Goal: Transaction & Acquisition: Book appointment/travel/reservation

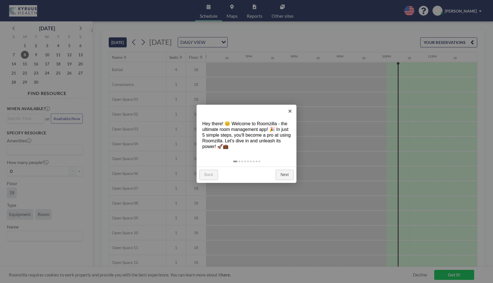
scroll to position [0, 824]
click at [292, 111] on link "×" at bounding box center [289, 111] width 13 height 13
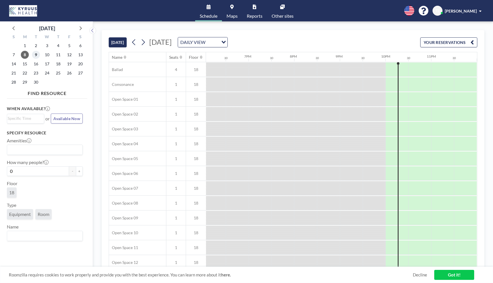
click at [35, 56] on span "9" at bounding box center [36, 55] width 8 height 8
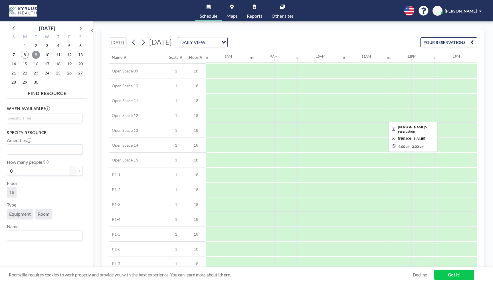
scroll to position [210, 342]
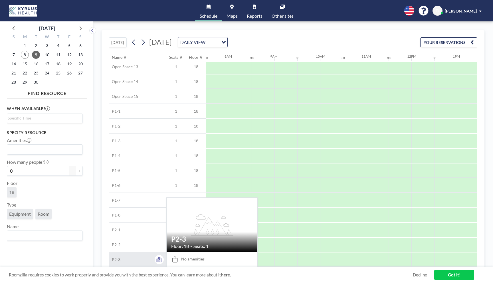
click at [139, 257] on div "P2-3" at bounding box center [137, 259] width 57 height 15
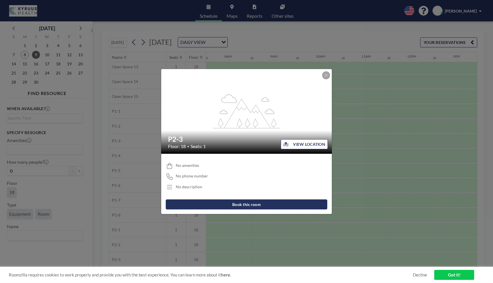
click at [244, 206] on button "Book this room" at bounding box center [246, 204] width 161 height 10
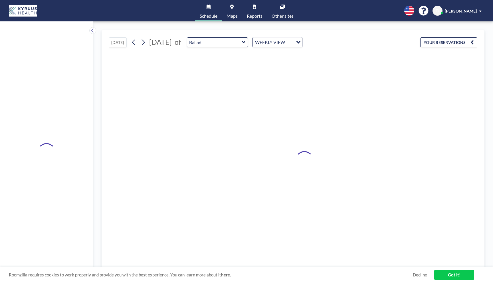
type input "P2-3"
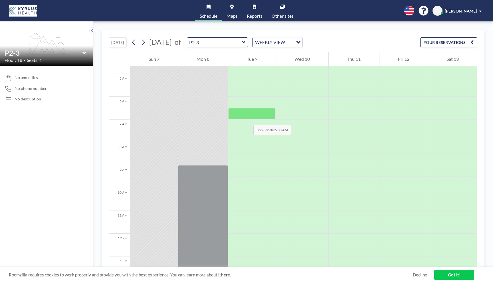
scroll to position [107, 0]
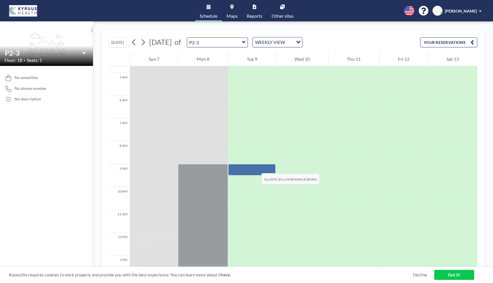
click at [255, 167] on div at bounding box center [251, 169] width 47 height 11
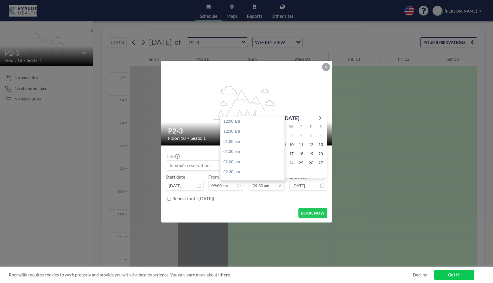
scroll to position [193, 0]
click at [266, 185] on input "09:30 am" at bounding box center [266, 186] width 35 height 10
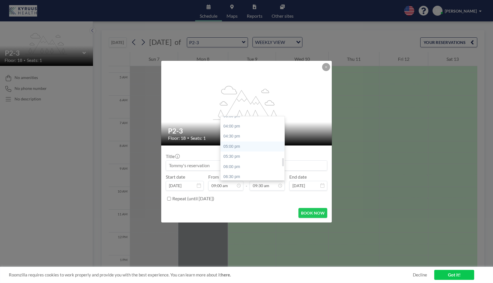
click at [254, 149] on div "05:00 pm" at bounding box center [252, 146] width 64 height 10
type input "05:00 pm"
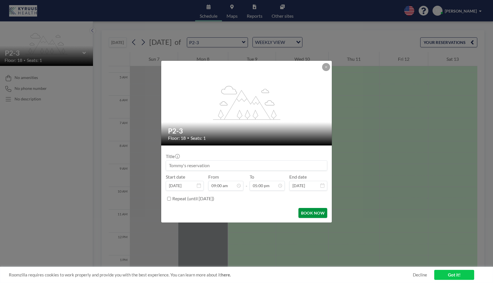
click at [310, 213] on button "BOOK NOW" at bounding box center [312, 213] width 29 height 10
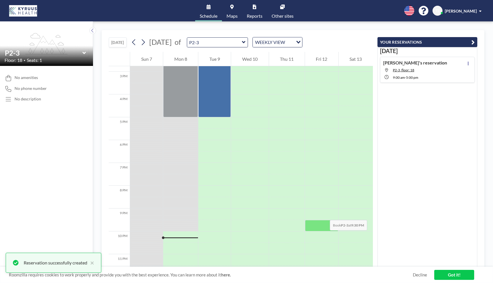
scroll to position [346, 0]
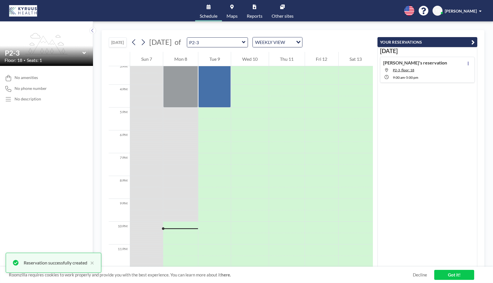
click at [452, 274] on link "Got it!" at bounding box center [454, 275] width 40 height 10
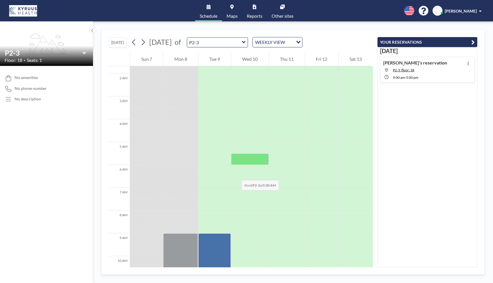
scroll to position [0, 0]
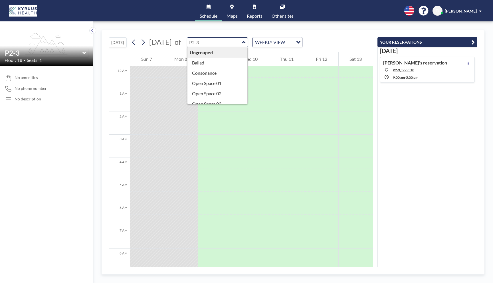
click at [242, 44] on input "text" at bounding box center [214, 42] width 55 height 9
type input "P2-3"
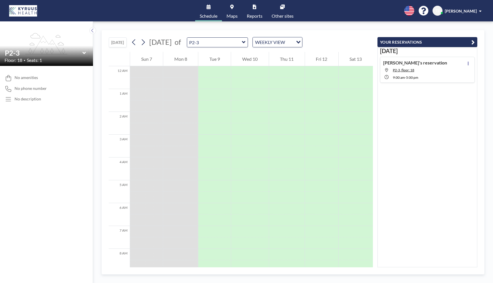
click at [84, 52] on icon at bounding box center [84, 53] width 4 height 6
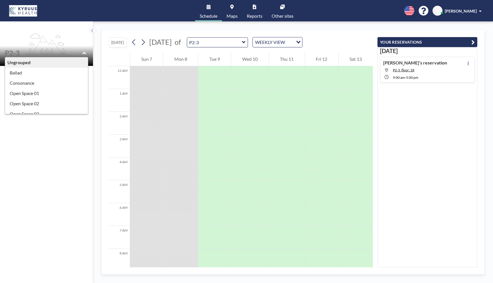
click at [197, 25] on div "TODAY September 2025 of P2-3 WEEKLY VIEW Loading... 12 AM 1 AM 2 AM 3 AM 4 AM 5…" at bounding box center [293, 151] width 400 height 261
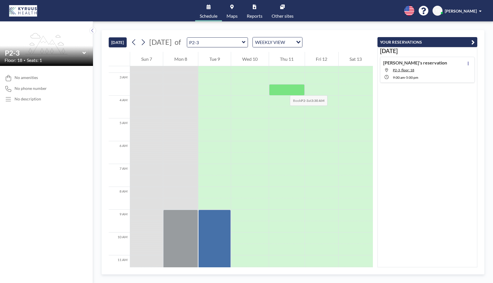
scroll to position [58, 0]
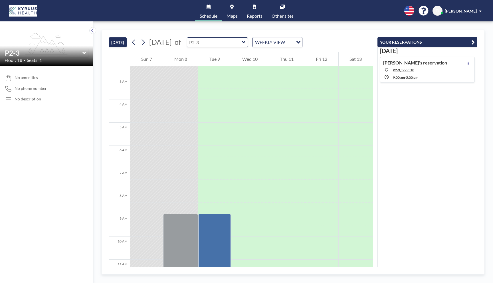
click at [242, 42] on input "text" at bounding box center [214, 42] width 55 height 9
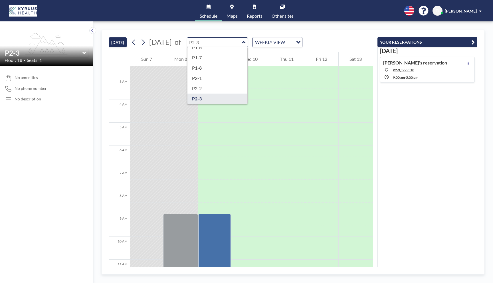
scroll to position [0, 0]
type input "P2-3"
click at [196, 33] on div "TODAY September 2025 of P2-3 Ungrouped Ballad Consonance Open Space 01 Open Spa…" at bounding box center [241, 41] width 264 height 22
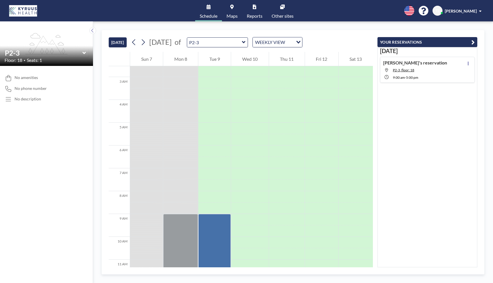
click at [212, 11] on link "Schedule" at bounding box center [208, 10] width 27 height 21
click at [84, 52] on icon at bounding box center [83, 53] width 3 height 2
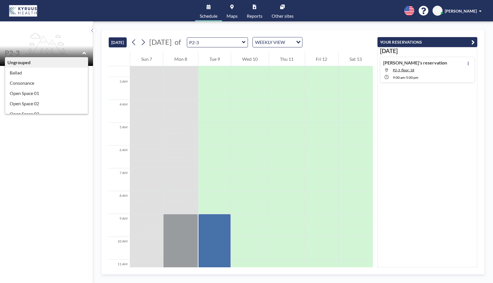
click at [90, 32] on button at bounding box center [92, 30] width 7 height 7
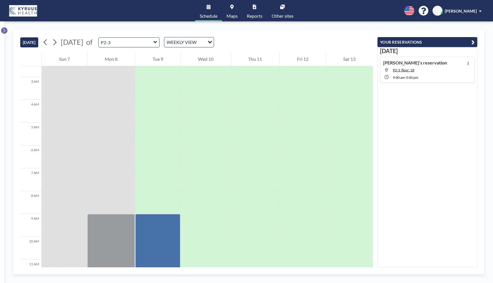
click at [5, 31] on icon at bounding box center [4, 31] width 4 height 6
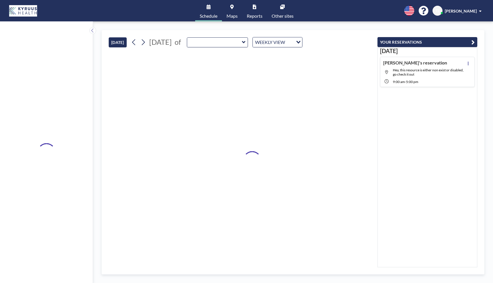
type input "P2-3"
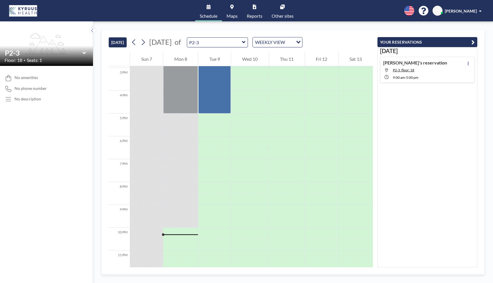
scroll to position [346, 0]
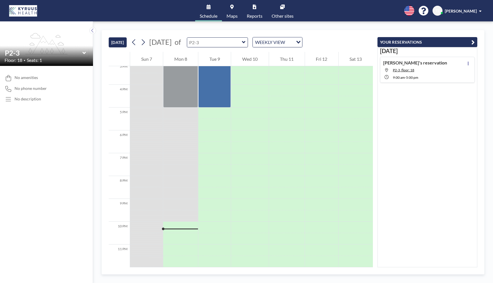
click at [242, 40] on input "text" at bounding box center [214, 42] width 55 height 9
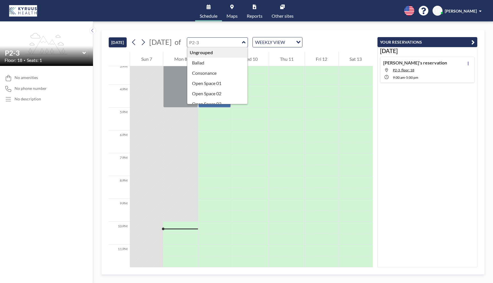
type input "P2-3"
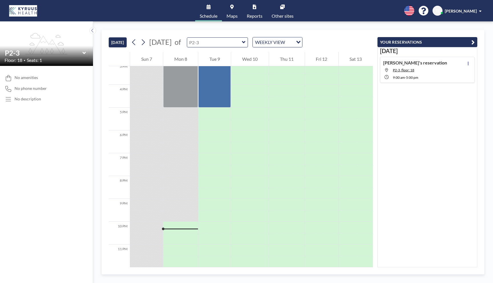
click at [242, 44] on input "text" at bounding box center [214, 42] width 55 height 9
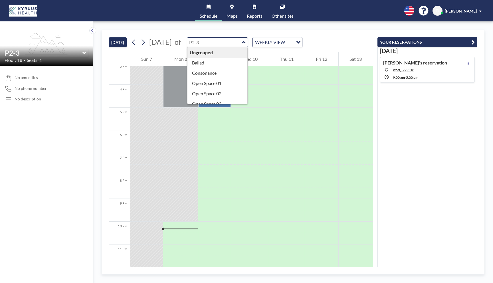
type input "Ballad"
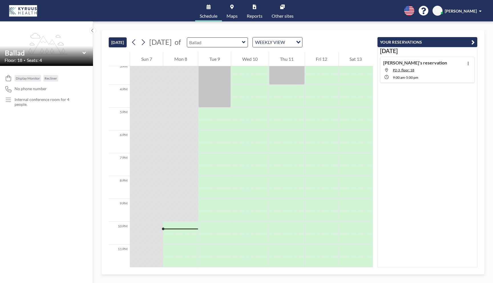
click at [242, 45] on input "text" at bounding box center [214, 42] width 55 height 9
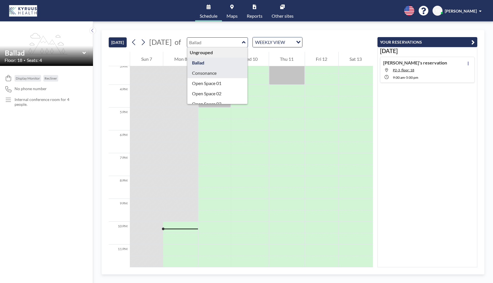
type input "Consonance"
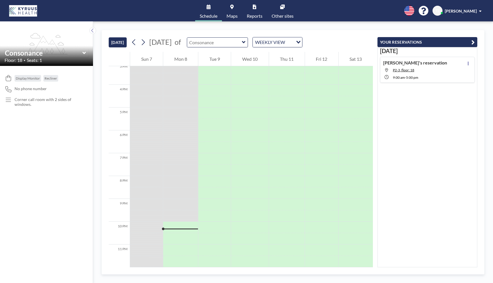
click at [242, 40] on input "text" at bounding box center [214, 42] width 55 height 9
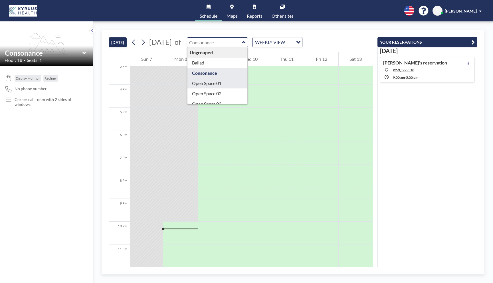
type input "Open Space 01"
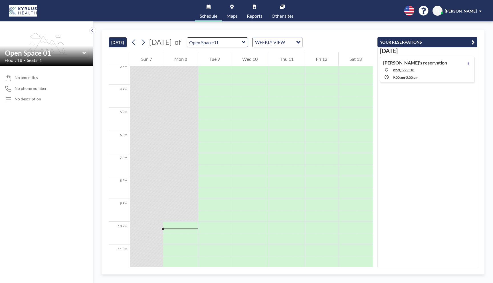
click at [1, 5] on div "Schedule Maps Reports Other sites English Polski 日本語 Española [PERSON_NAME] [PE…" at bounding box center [246, 10] width 493 height 21
click at [15, 8] on img at bounding box center [23, 10] width 28 height 11
click at [242, 43] on input "Open Space 01" at bounding box center [214, 42] width 55 height 9
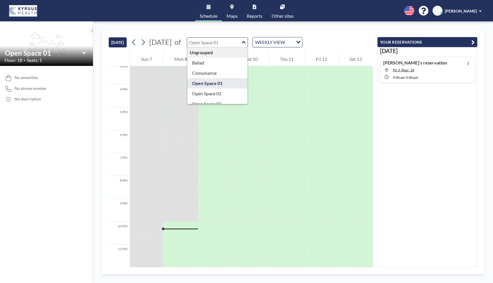
click at [293, 40] on div "WEEKLY VIEW" at bounding box center [273, 41] width 40 height 9
type input "Open Space 01"
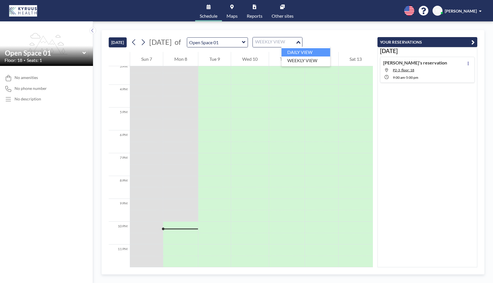
click at [306, 52] on li "DAILY VIEW" at bounding box center [305, 52] width 49 height 8
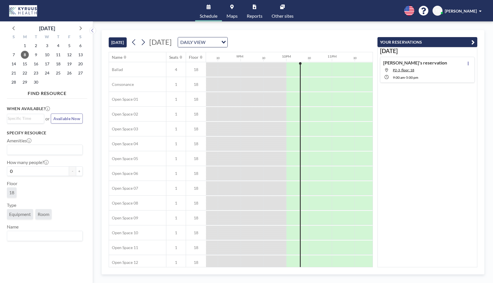
scroll to position [0, 929]
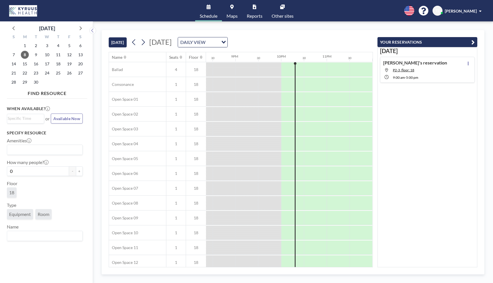
click at [143, 42] on icon at bounding box center [142, 42] width 5 height 9
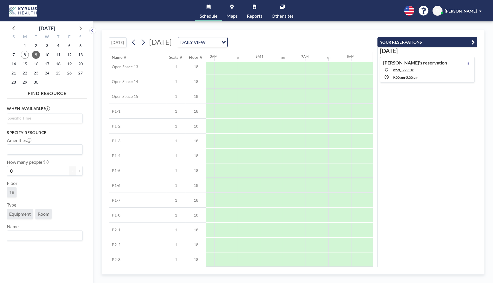
scroll to position [210, 219]
